Goal: Task Accomplishment & Management: Use online tool/utility

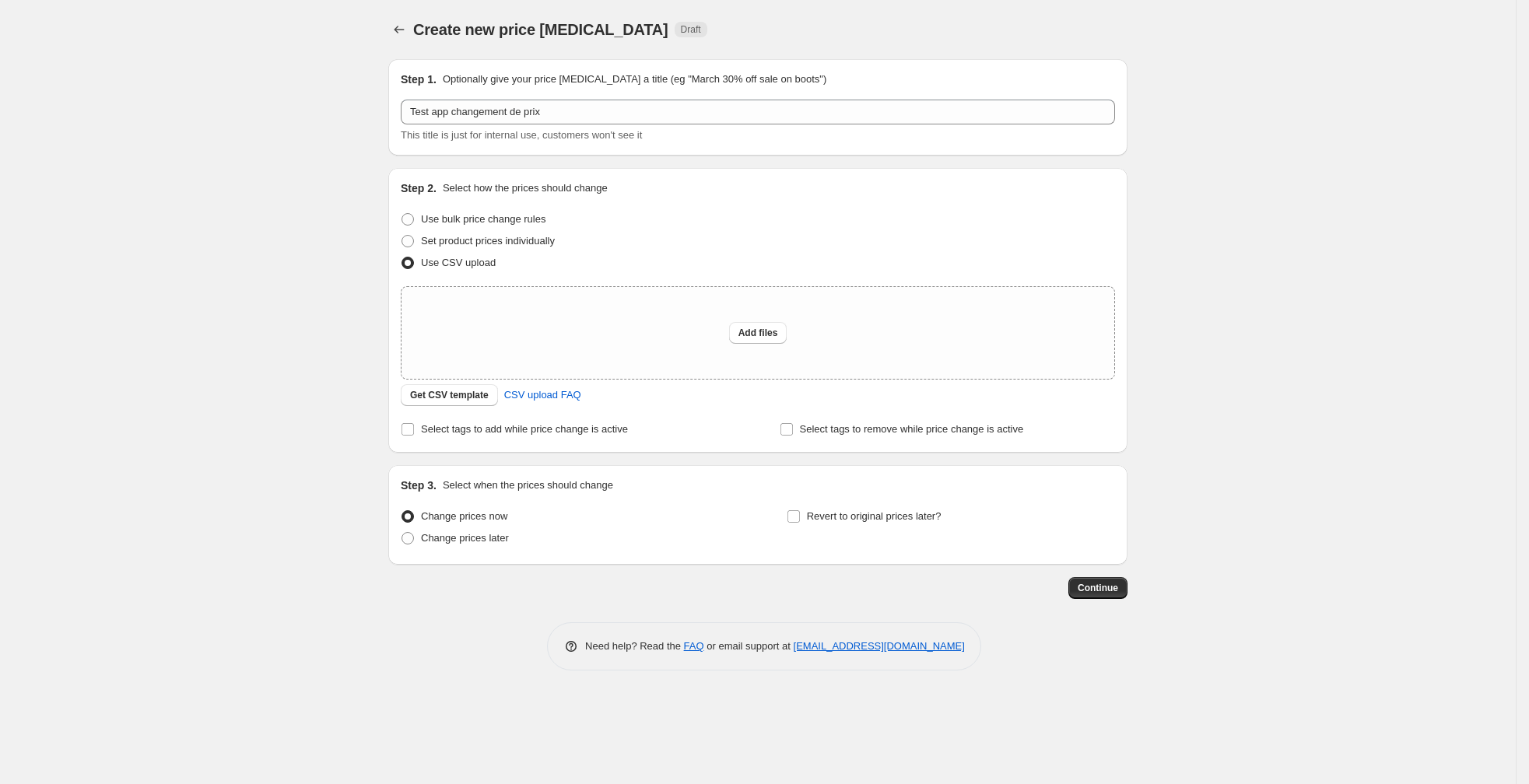
click at [633, 133] on span "This title is just for internal use, customers won't see it" at bounding box center [522, 135] width 241 height 12
click at [757, 326] on button "Add files" at bounding box center [758, 332] width 59 height 22
type input "C:\fakepath\csv_template_user_66234.csv"
click at [775, 341] on button "Add files" at bounding box center [758, 332] width 59 height 22
type input "C:\fakepath\csv_template_user_66234_test.numbers"
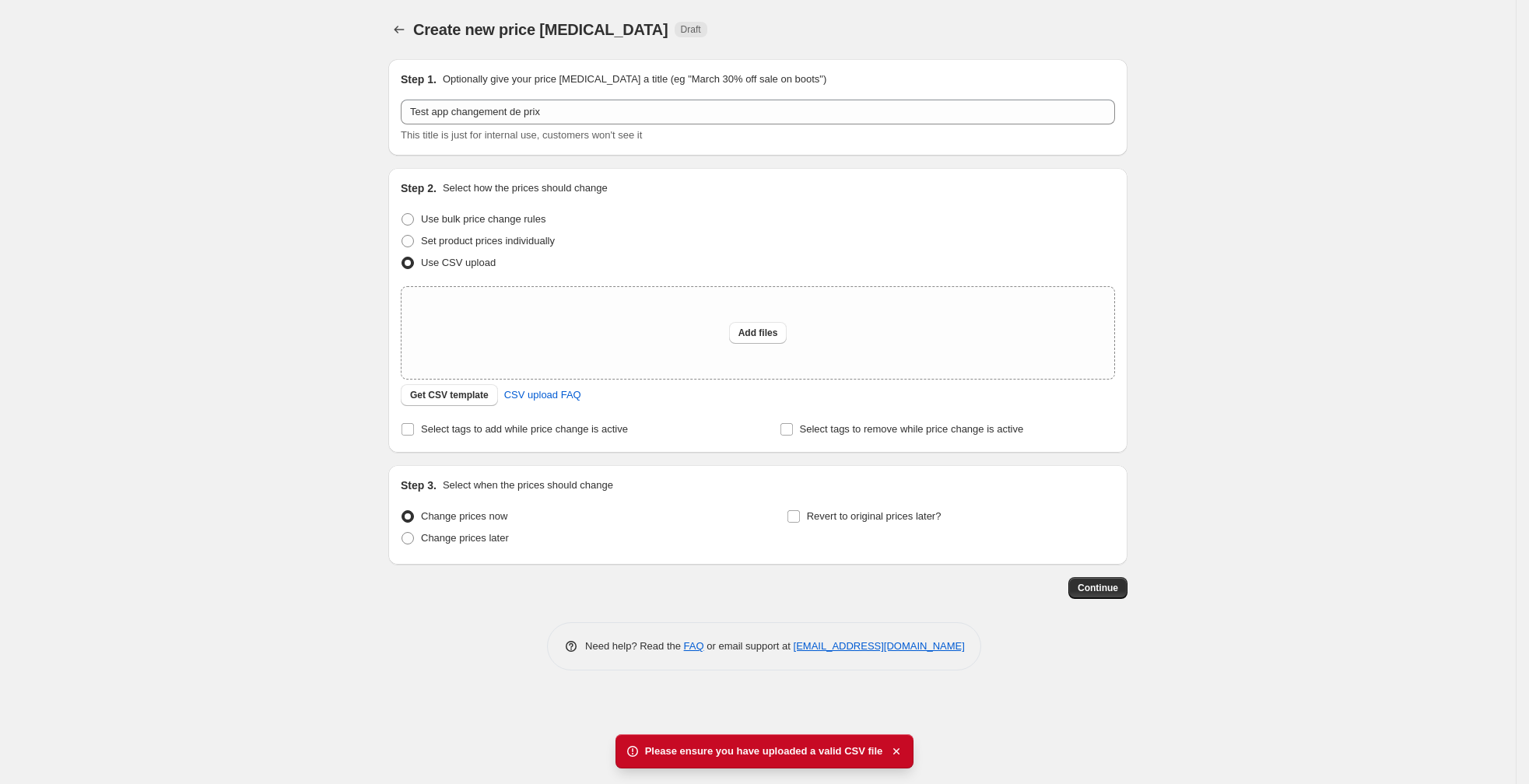
click at [1148, 739] on div "Create new price [MEDICAL_DATA]. This page is ready Create new price [MEDICAL_D…" at bounding box center [758, 392] width 1516 height 784
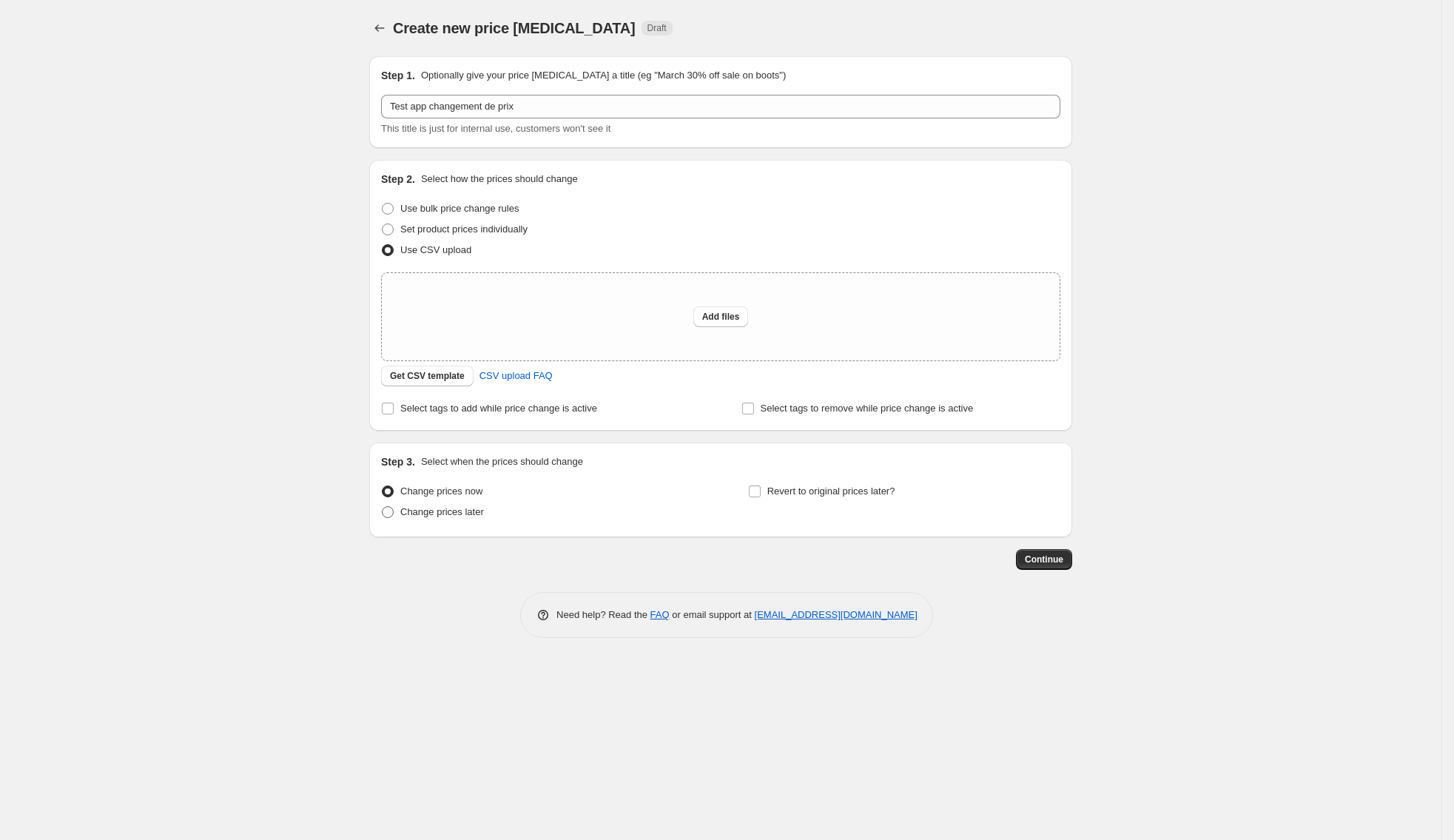
click at [418, 508] on span "Change prices later" at bounding box center [442, 512] width 84 height 11
click at [382, 507] on input "Change prices later" at bounding box center [382, 506] width 1 height 1
radio input "true"
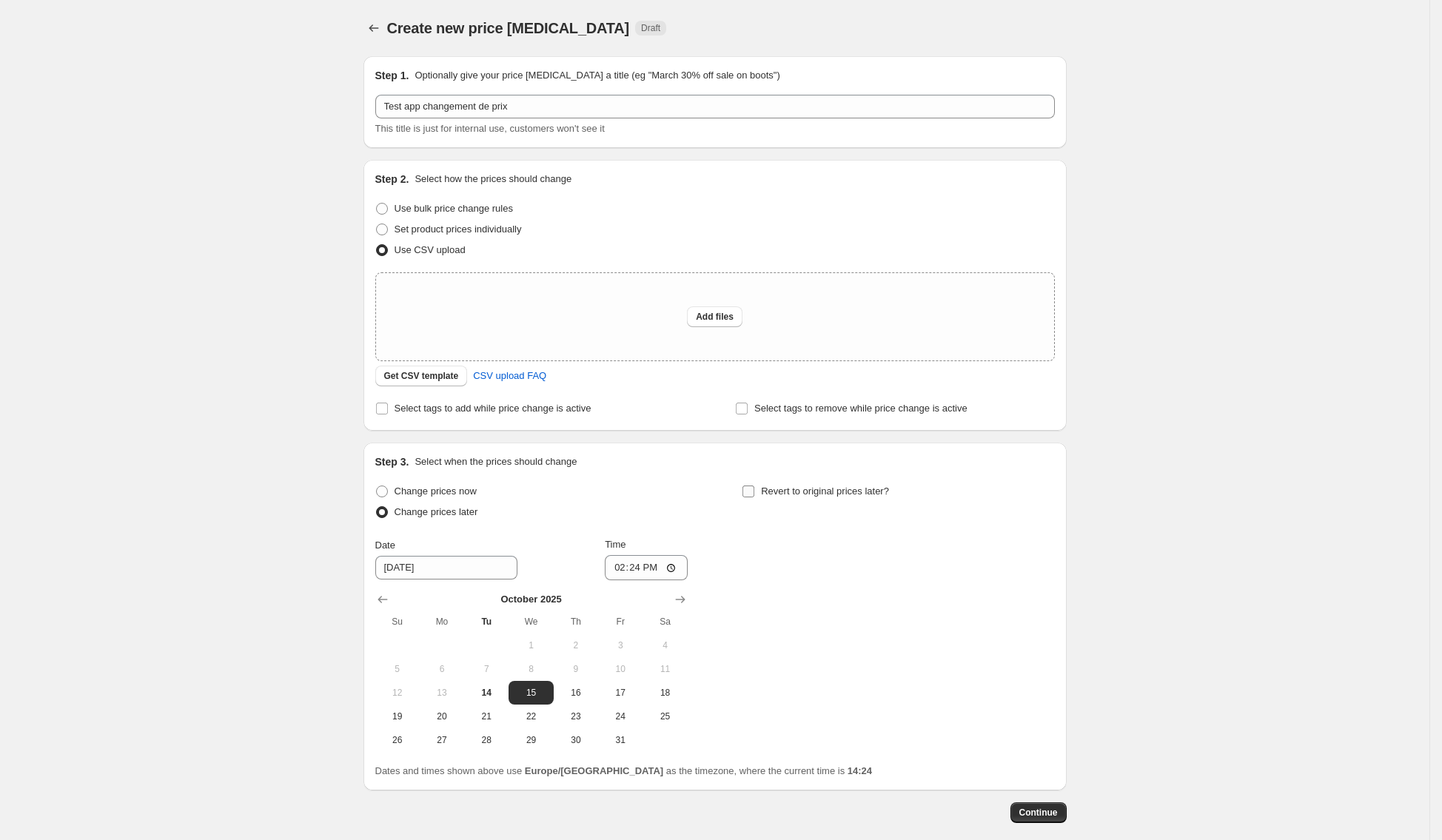
click at [780, 498] on span "Revert to original prices later?" at bounding box center [825, 491] width 128 height 15
click at [754, 498] on input "Revert to original prices later?" at bounding box center [748, 491] width 11 height 11
checkbox input "true"
click at [723, 316] on span "Add files" at bounding box center [715, 317] width 38 height 11
type input "C:\fakepath\test-import-csv-app.csv"
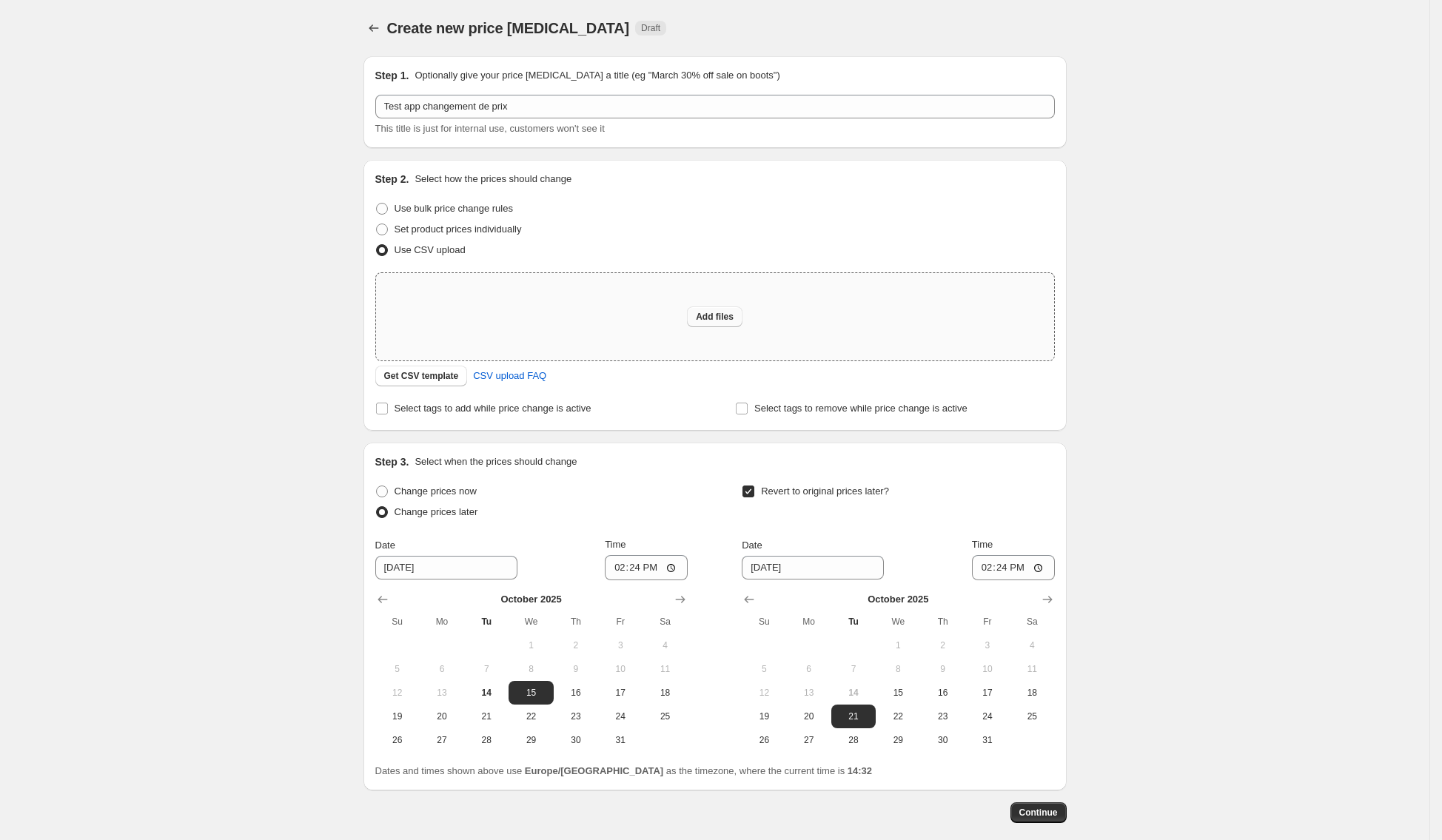
click at [730, 314] on span "Add files" at bounding box center [715, 317] width 38 height 11
type input "C:\fakepath\test-import-csv-app-2.numbers"
click at [418, 228] on span "Set product prices individually" at bounding box center [458, 229] width 127 height 11
click at [377, 224] on input "Set product prices individually" at bounding box center [376, 224] width 1 height 1
radio input "true"
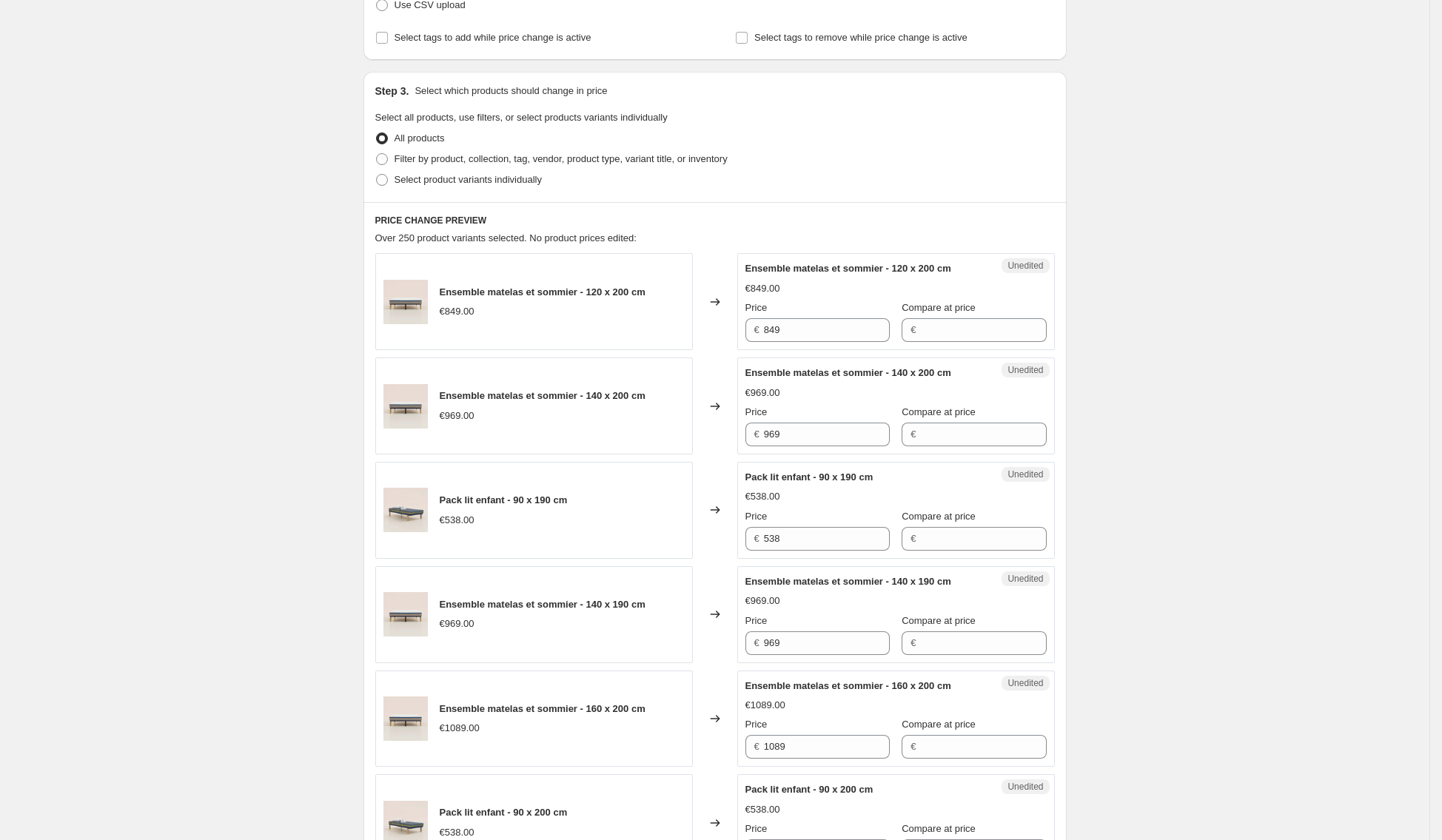
scroll to position [256, 0]
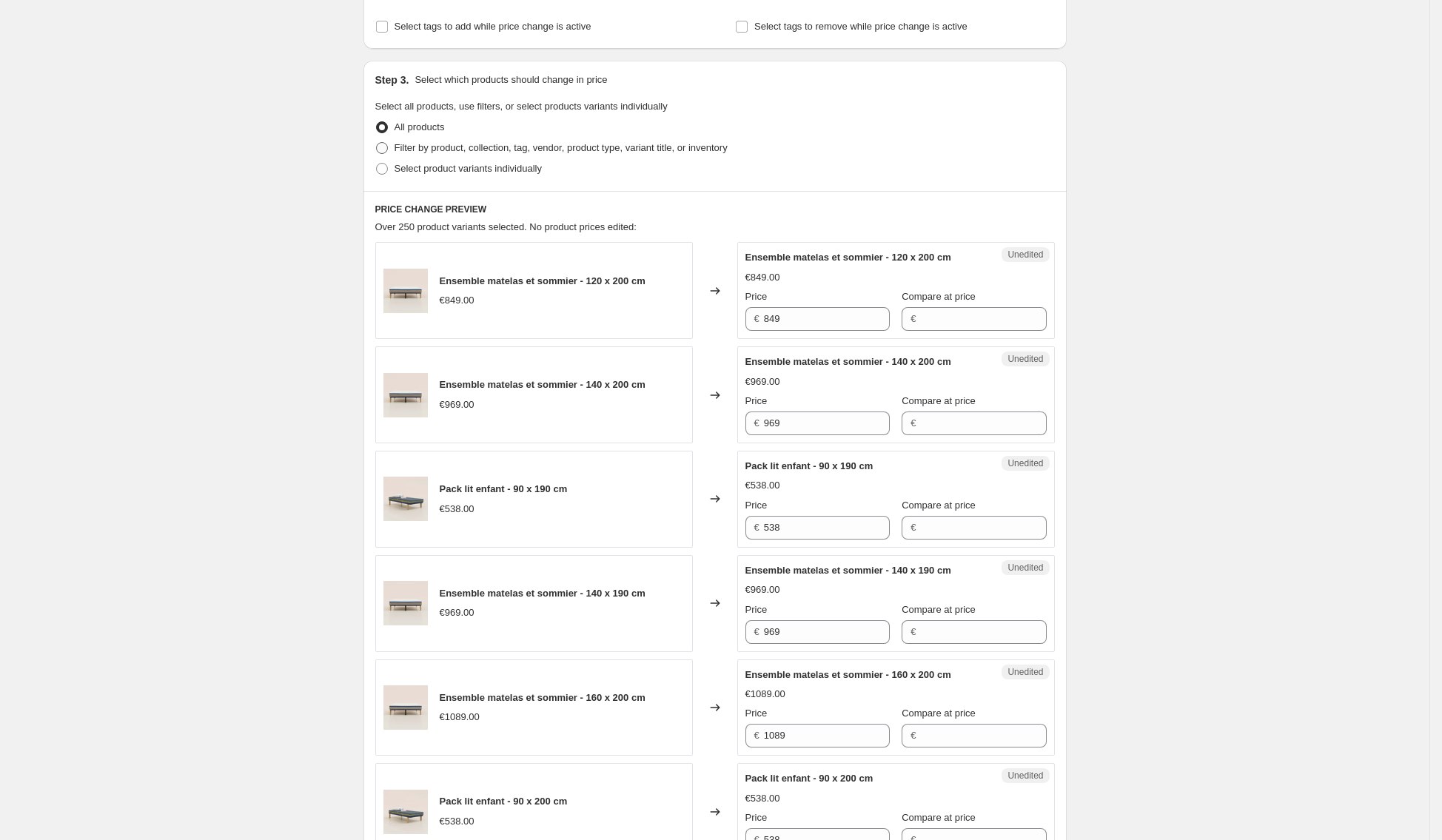
click at [421, 146] on span "Filter by product, collection, tag, vendor, product type, variant title, or inv…" at bounding box center [561, 148] width 333 height 11
click at [377, 142] on input "Filter by product, collection, tag, vendor, product type, variant title, or inv…" at bounding box center [376, 142] width 1 height 1
radio input "true"
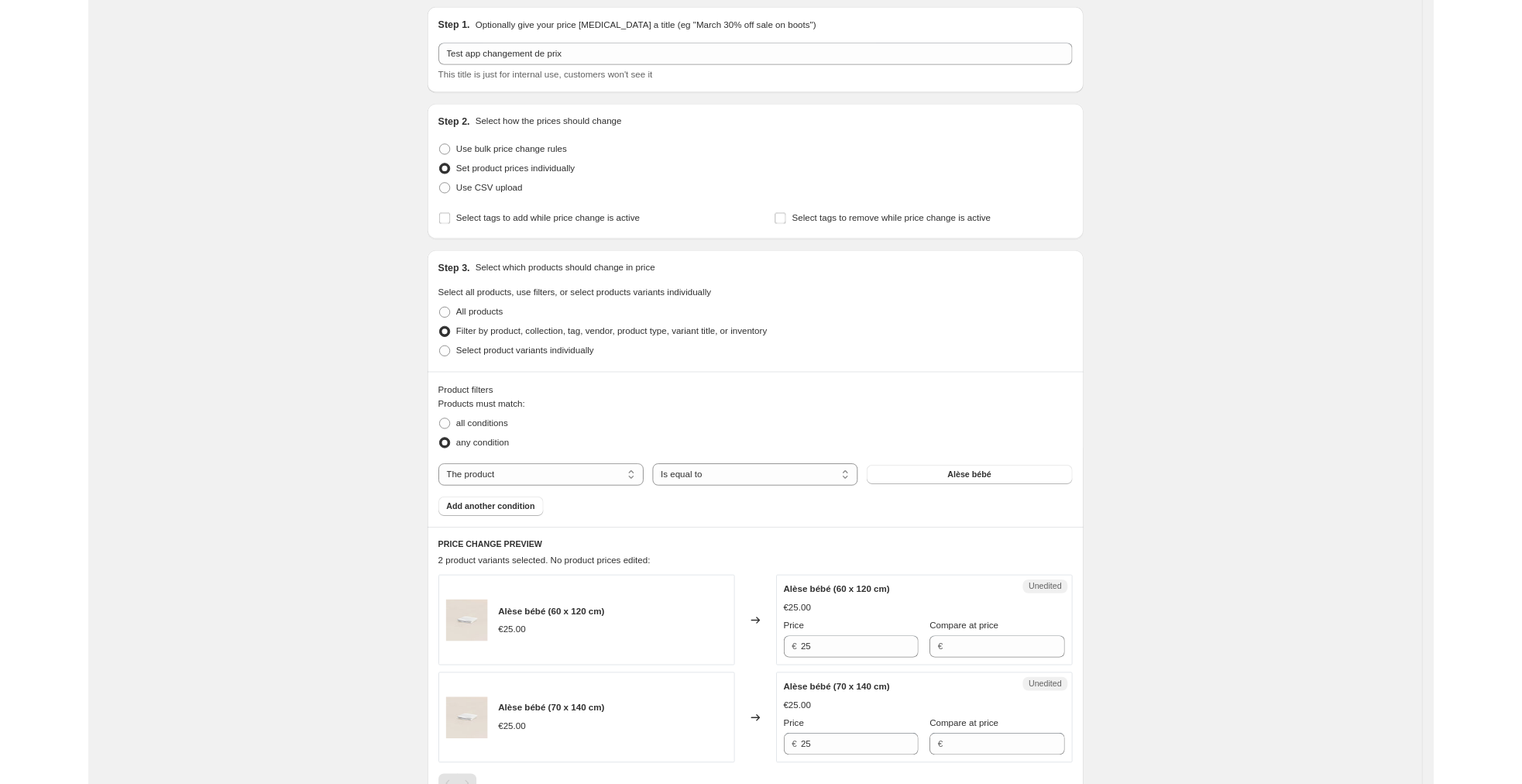
scroll to position [0, 0]
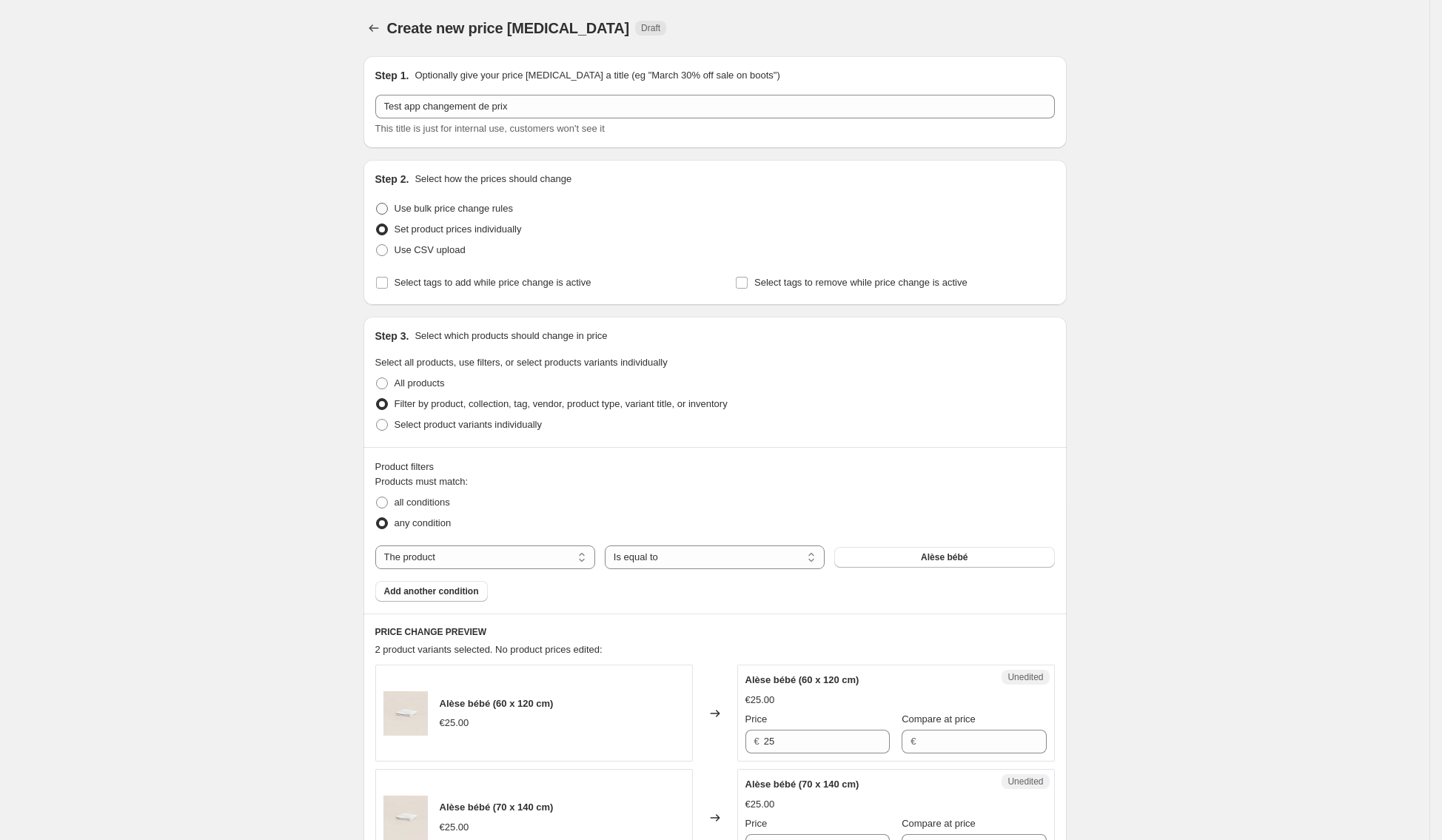
click at [414, 204] on span "Use bulk price change rules" at bounding box center [454, 209] width 119 height 11
click at [377, 204] on input "Use bulk price change rules" at bounding box center [376, 203] width 1 height 1
radio input "true"
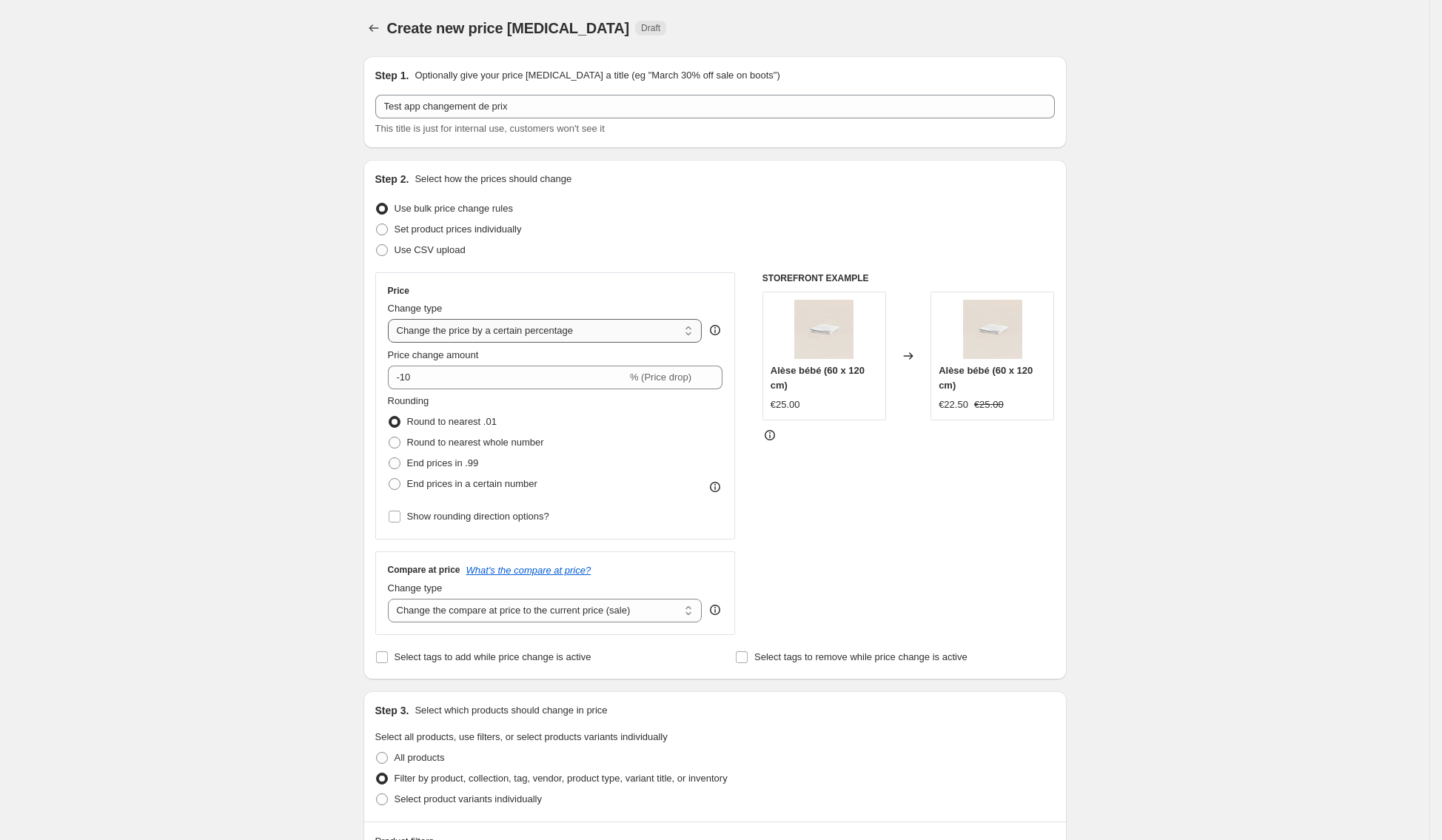
click at [631, 329] on select "Change the price to a certain amount Change the price by a certain amount Chang…" at bounding box center [545, 331] width 314 height 24
select select "to"
click at [393, 319] on select "Change the price to a certain amount Change the price by a certain amount Chang…" at bounding box center [545, 331] width 314 height 24
type input "80.00"
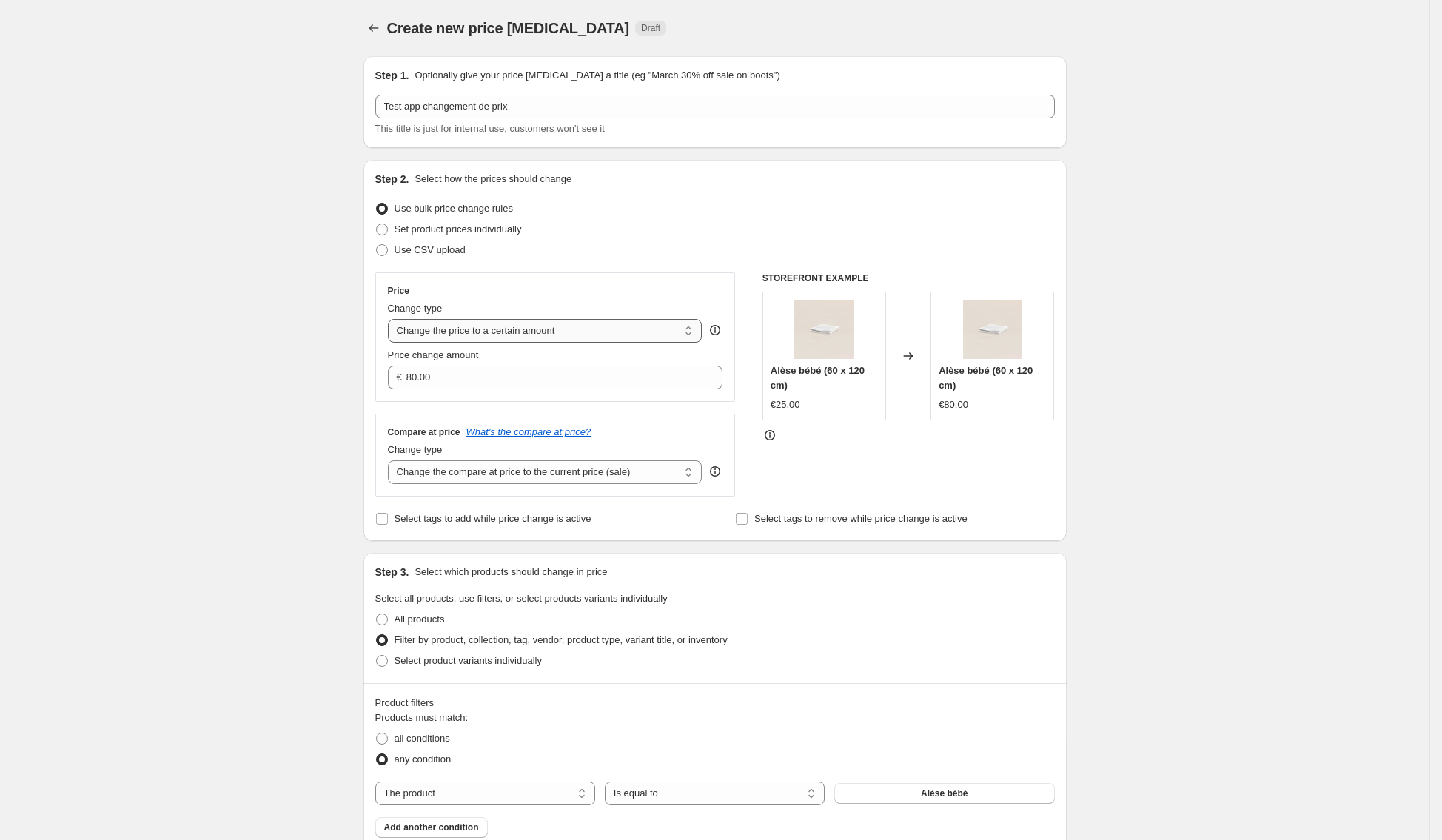
click at [611, 330] on select "Change the price to a certain amount Change the price by a certain amount Chang…" at bounding box center [545, 331] width 314 height 24
click at [393, 319] on select "Change the price to a certain amount Change the price by a certain amount Chang…" at bounding box center [545, 331] width 314 height 24
click at [313, 371] on div "Create new price [MEDICAL_DATA]. This page is ready Create new price [MEDICAL_D…" at bounding box center [715, 779] width 1430 height 1557
click at [614, 338] on select "Change the price to a certain amount Change the price by a certain amount Chang…" at bounding box center [545, 331] width 314 height 24
select select "by"
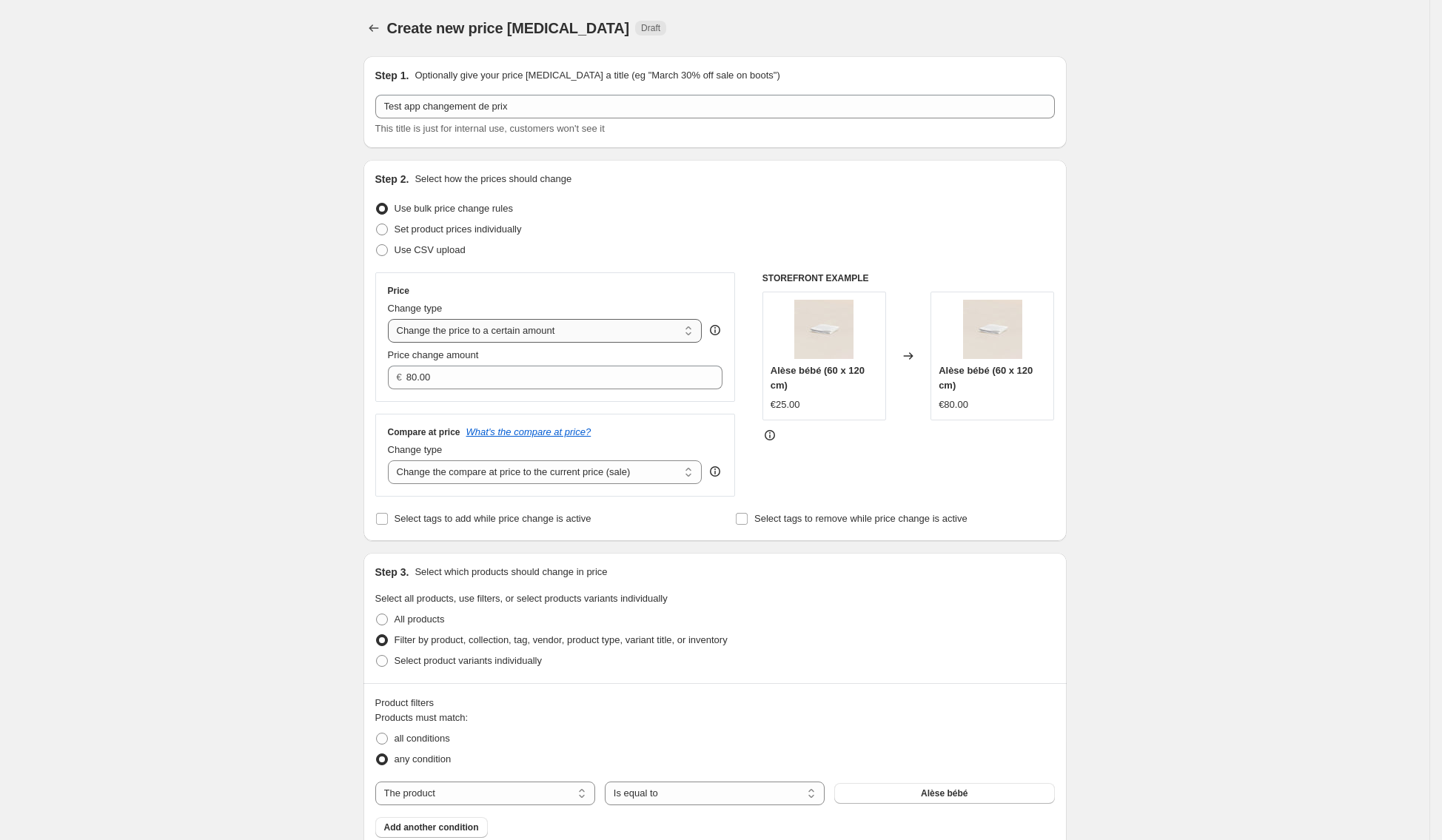
click at [393, 319] on select "Change the price to a certain amount Change the price by a certain amount Chang…" at bounding box center [545, 331] width 314 height 24
type input "-10.00"
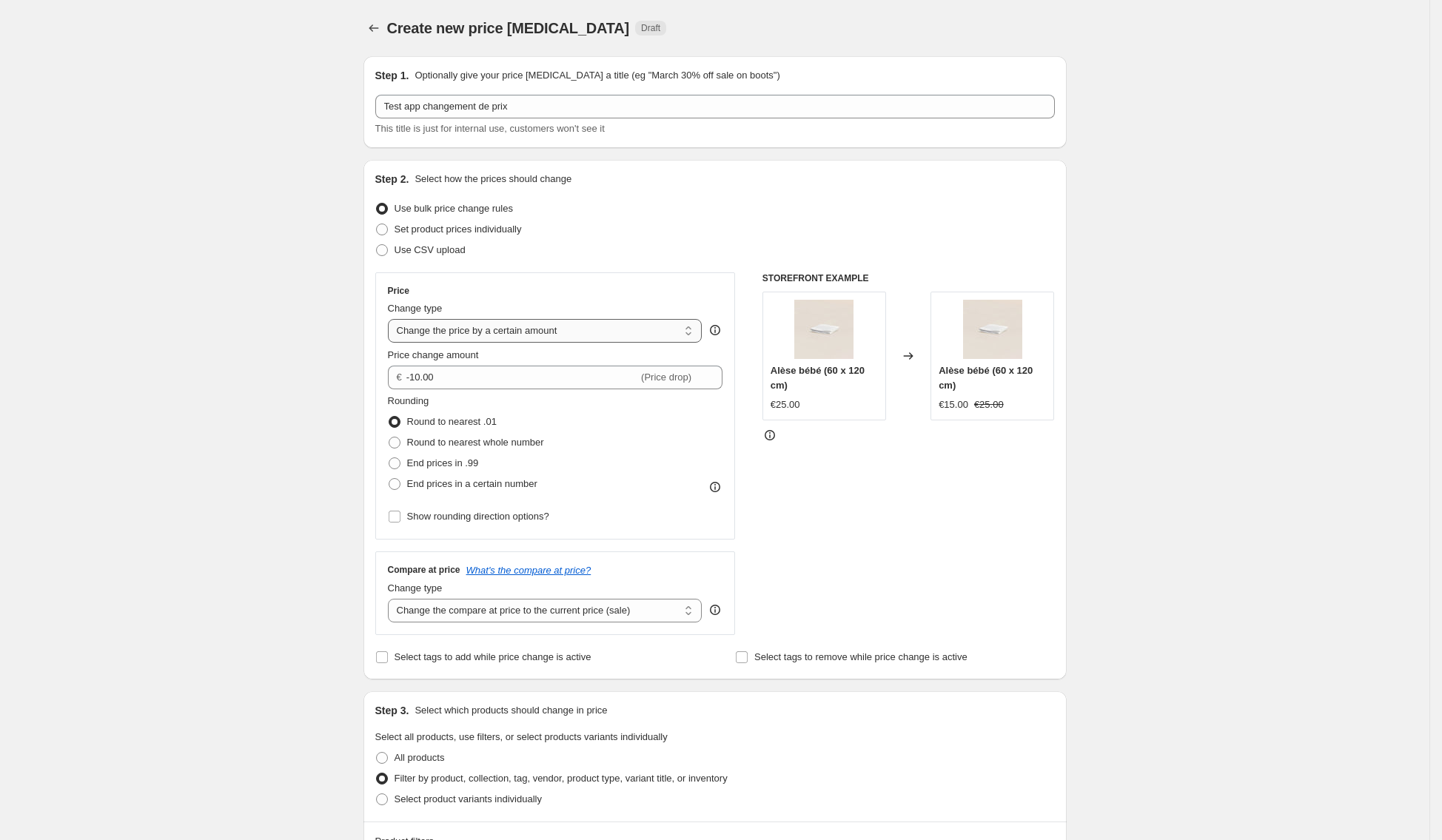
click at [617, 326] on select "Change the price to a certain amount Change the price by a certain amount Chang…" at bounding box center [545, 331] width 314 height 24
select select "bcap"
click at [393, 319] on select "Change the price to a certain amount Change the price by a certain amount Chang…" at bounding box center [545, 331] width 314 height 24
type input "-12.00"
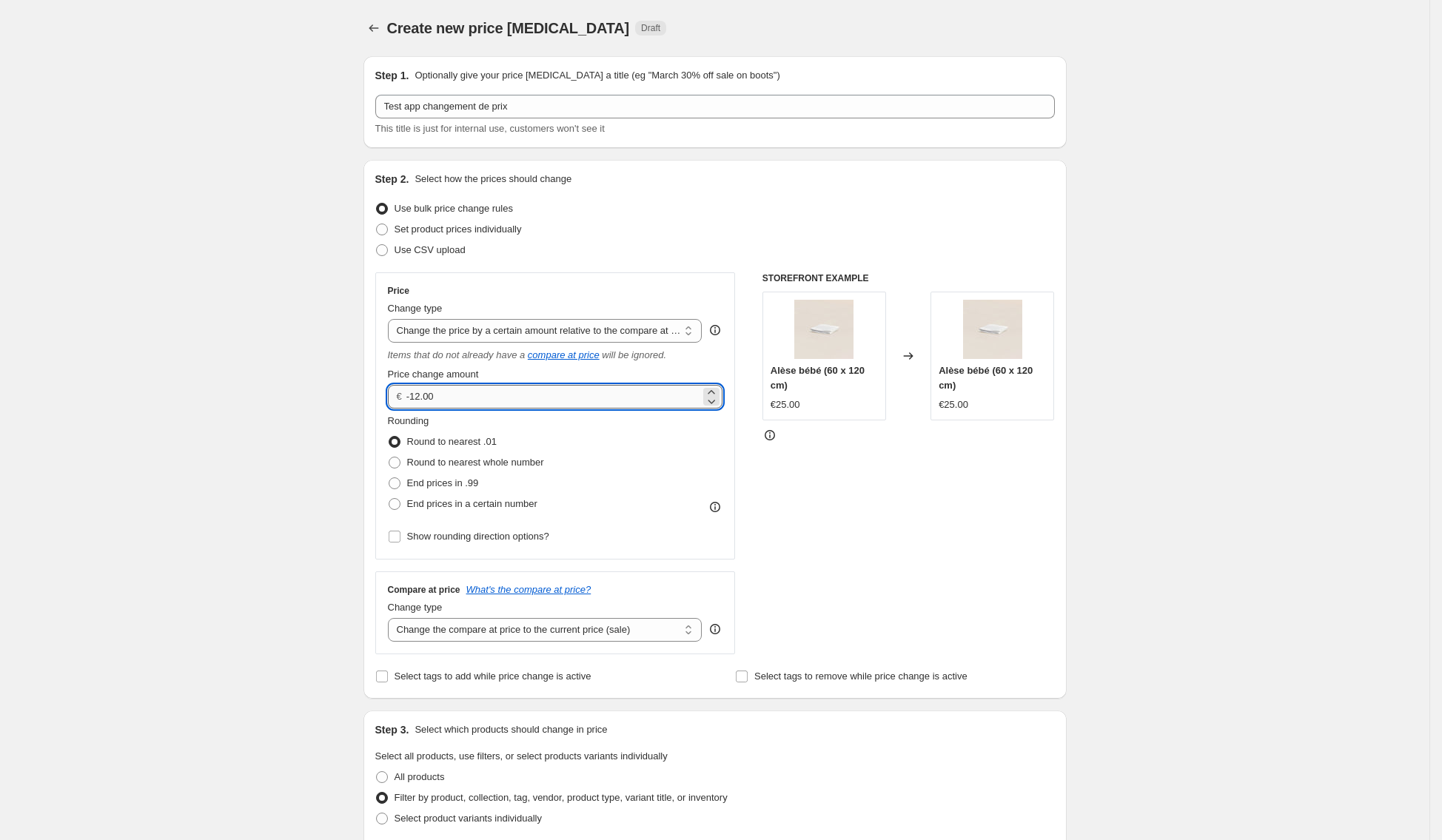
click at [582, 397] on input "-12.00" at bounding box center [553, 396] width 294 height 24
click at [677, 331] on select "Change the price to a certain amount Change the price by a certain amount Chang…" at bounding box center [545, 331] width 314 height 24
select select "pcap"
click at [393, 319] on select "Change the price to a certain amount Change the price by a certain amount Chang…" at bounding box center [545, 331] width 314 height 24
click at [577, 399] on input "-20" at bounding box center [534, 396] width 292 height 24
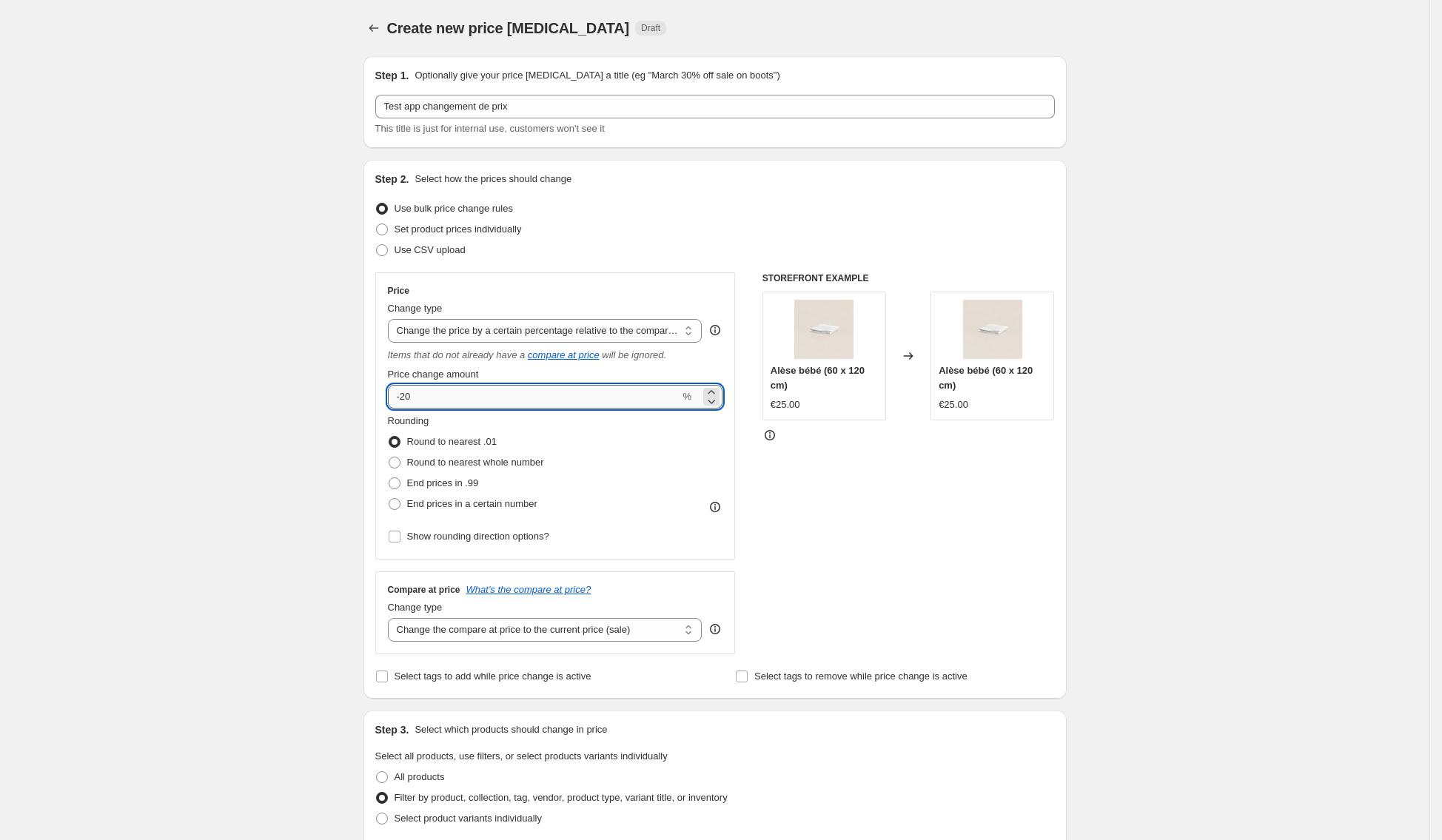
type input "-2"
type input "-15"
click at [876, 472] on div "STOREFRONT EXAMPLE Alèse bébé (60 x 120 cm) €25.00 Changed to Alèse bébé (60 x …" at bounding box center [908, 463] width 292 height 382
click at [444, 467] on span "Round to nearest whole number" at bounding box center [475, 463] width 137 height 11
click at [390, 458] on input "Round to nearest whole number" at bounding box center [389, 457] width 1 height 1
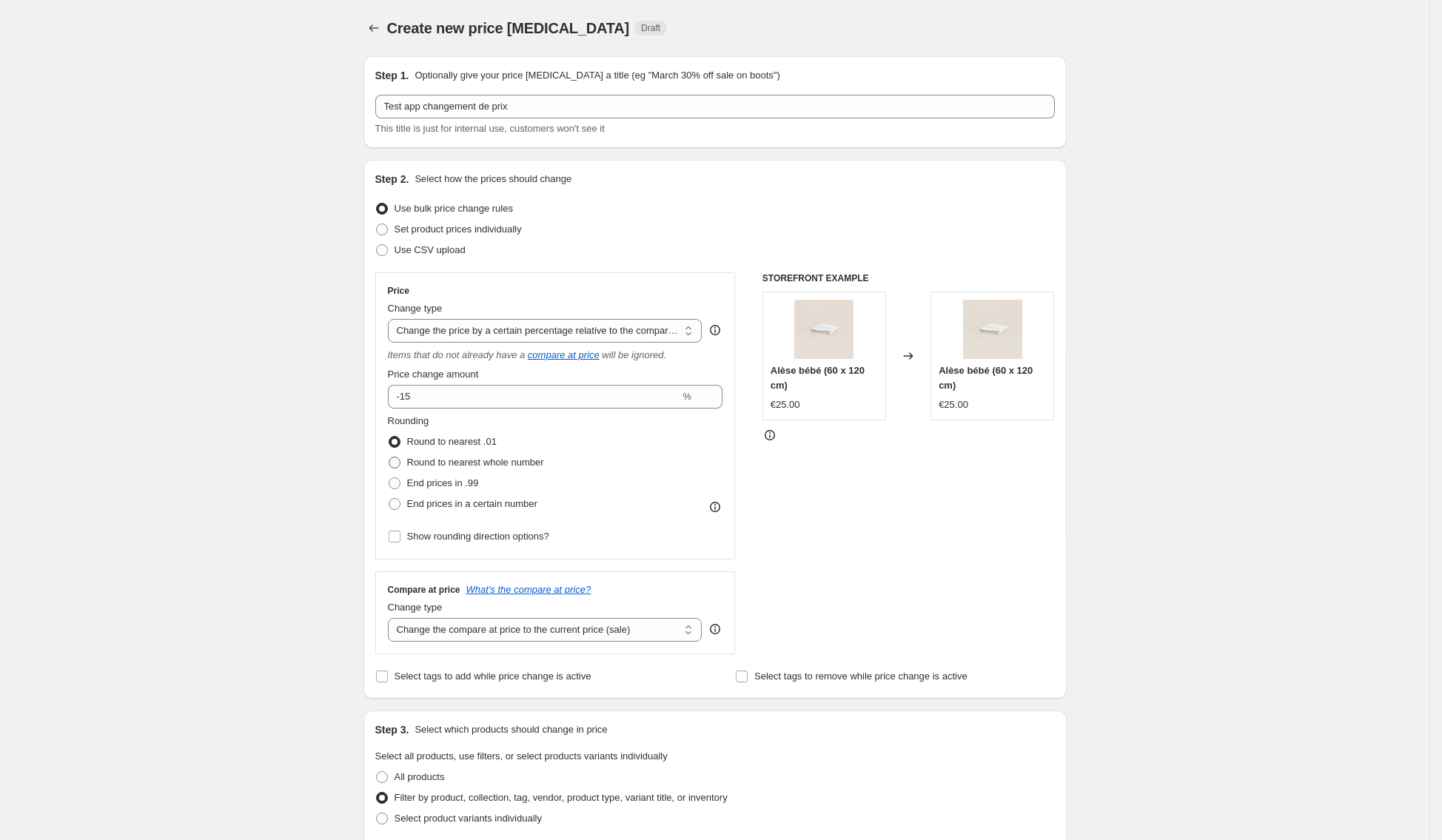
radio input "true"
click at [722, 504] on icon at bounding box center [715, 507] width 15 height 15
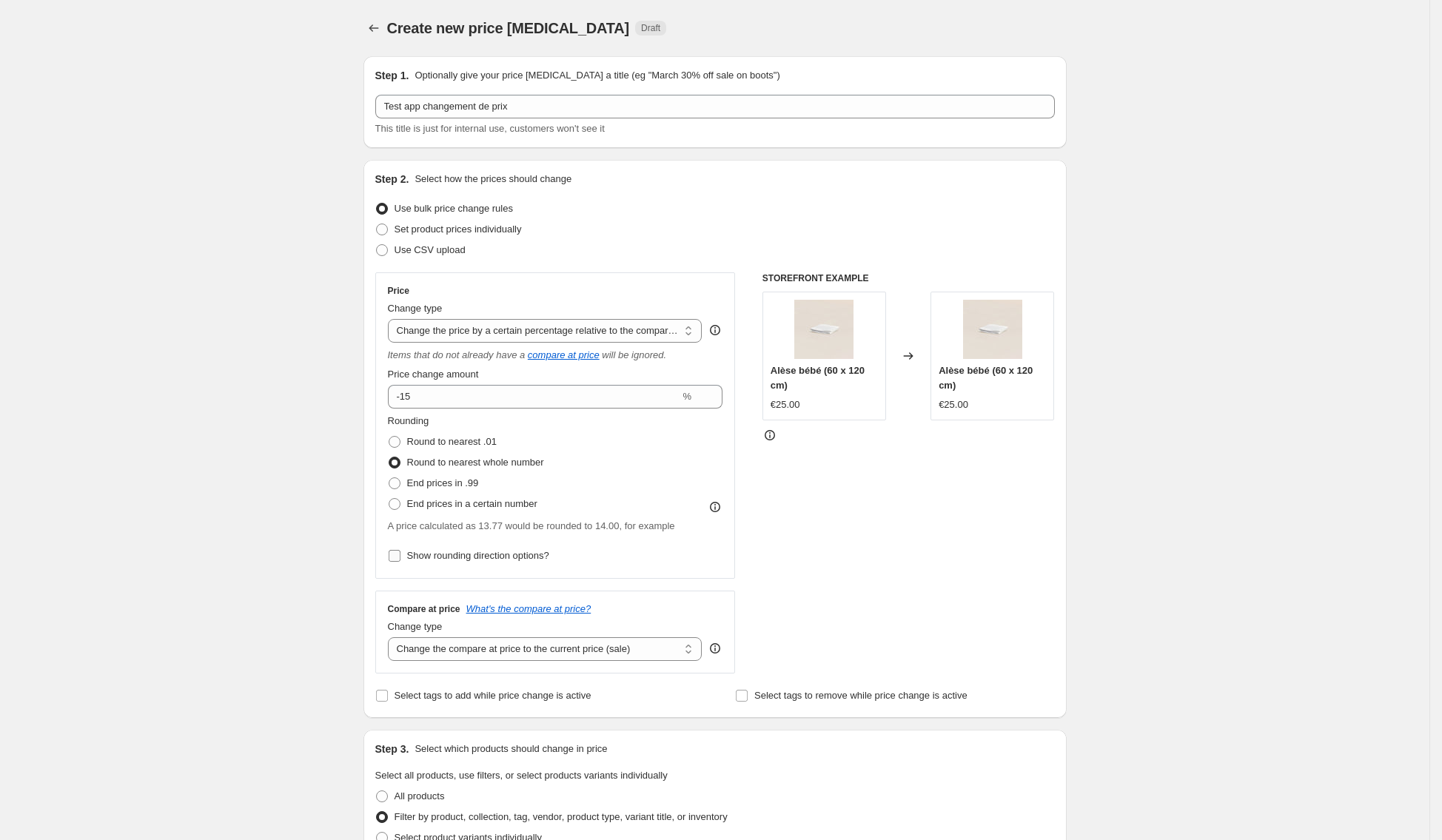
click at [519, 555] on span "Show rounding direction options?" at bounding box center [478, 556] width 142 height 11
click at [400, 555] on input "Show rounding direction options?" at bounding box center [395, 556] width 11 height 11
checkbox input "true"
